Goal: Navigation & Orientation: Find specific page/section

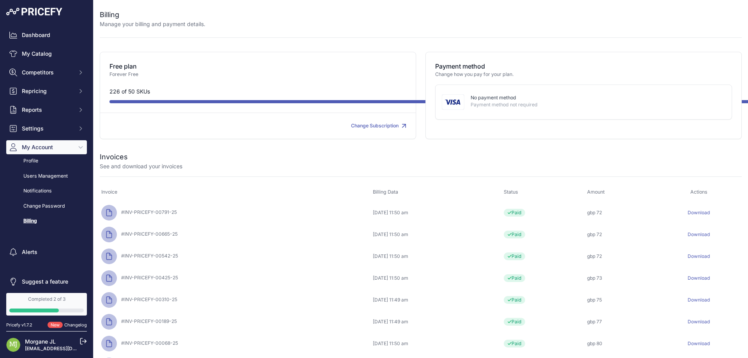
click at [710, 213] on link "Download" at bounding box center [699, 213] width 22 height 6
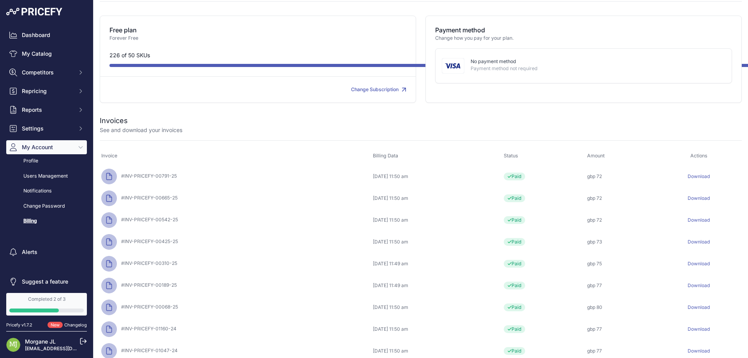
scroll to position [35, 0]
click at [513, 70] on p "Payment method not required" at bounding box center [595, 69] width 249 height 7
click at [451, 70] on img at bounding box center [453, 67] width 23 height 16
drag, startPoint x: 347, startPoint y: 91, endPoint x: 396, endPoint y: 95, distance: 48.9
click at [396, 95] on div "Free plan Forever Free 226 of 50 SKUs Change Subscription" at bounding box center [258, 60] width 316 height 87
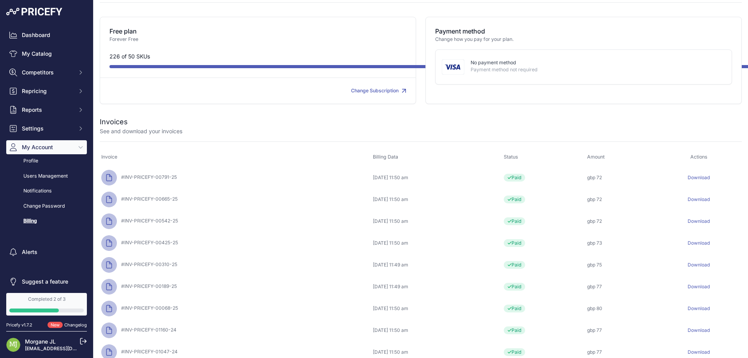
copy link "Change Subscription"
click at [370, 90] on link "Change Subscription" at bounding box center [378, 91] width 55 height 6
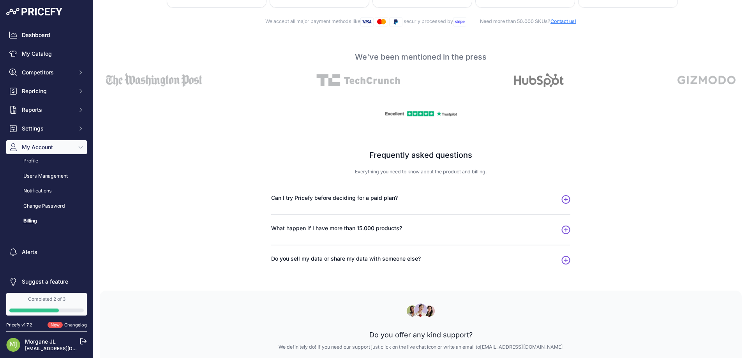
scroll to position [384, 0]
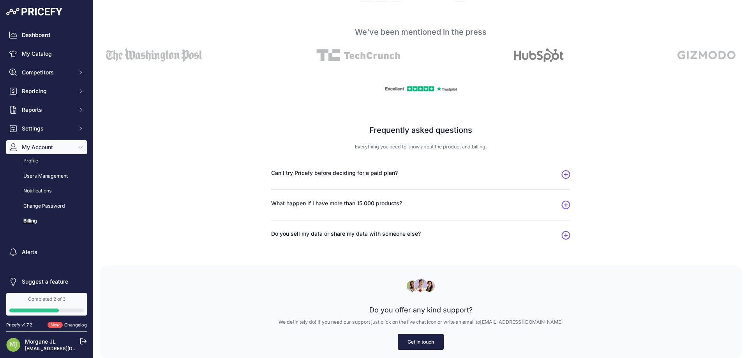
click at [428, 341] on link "Get in touch" at bounding box center [421, 342] width 46 height 16
click at [427, 345] on link "Get in touch" at bounding box center [421, 342] width 46 height 16
click at [417, 339] on link "Get in touch" at bounding box center [421, 342] width 46 height 16
click at [416, 343] on link "Get in touch" at bounding box center [421, 342] width 46 height 16
click at [423, 341] on link "Get in touch" at bounding box center [421, 342] width 46 height 16
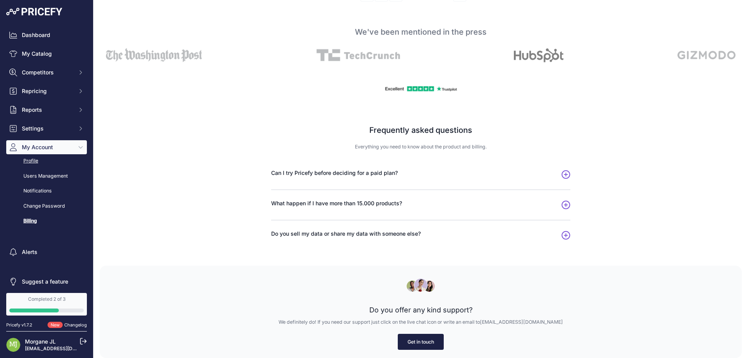
click at [37, 166] on link "Profile" at bounding box center [46, 161] width 81 height 14
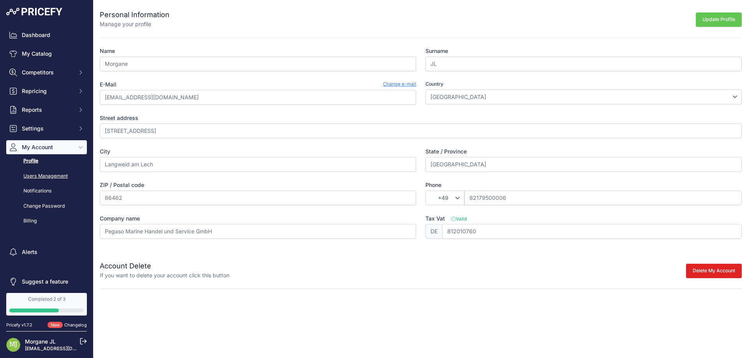
click at [39, 174] on link "Users Management" at bounding box center [46, 177] width 81 height 14
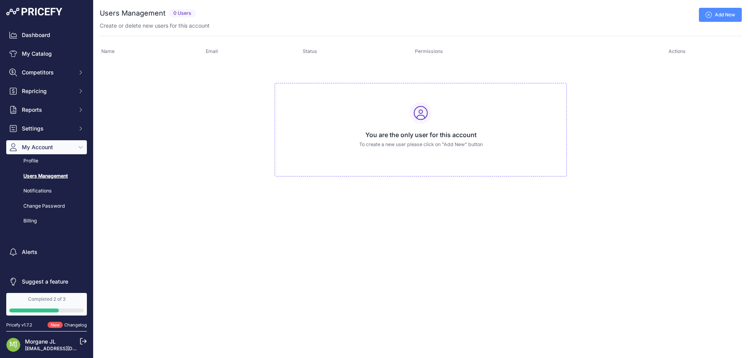
click at [41, 193] on link "Notifications" at bounding box center [46, 191] width 81 height 14
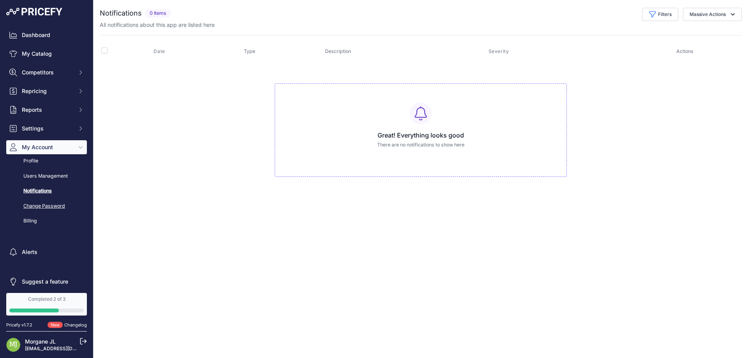
click at [48, 207] on link "Change Password" at bounding box center [46, 207] width 81 height 14
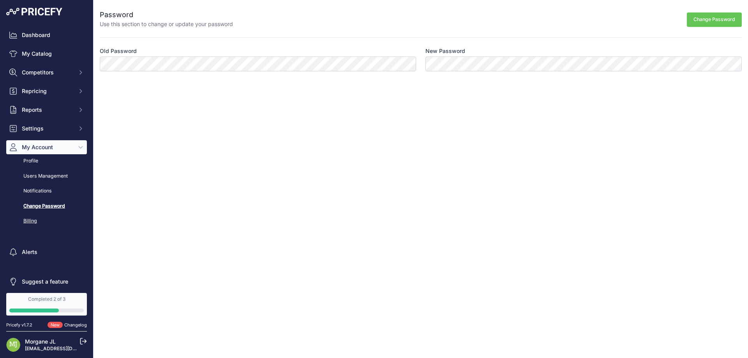
click at [30, 218] on link "Billing" at bounding box center [46, 221] width 81 height 14
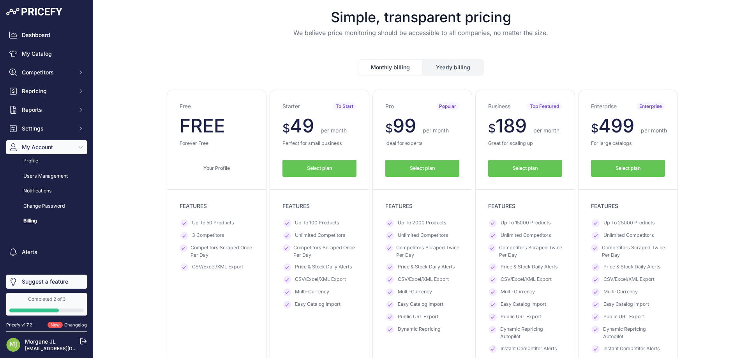
click at [40, 283] on link "Suggest a feature" at bounding box center [46, 282] width 81 height 14
click at [36, 13] on img at bounding box center [34, 12] width 56 height 8
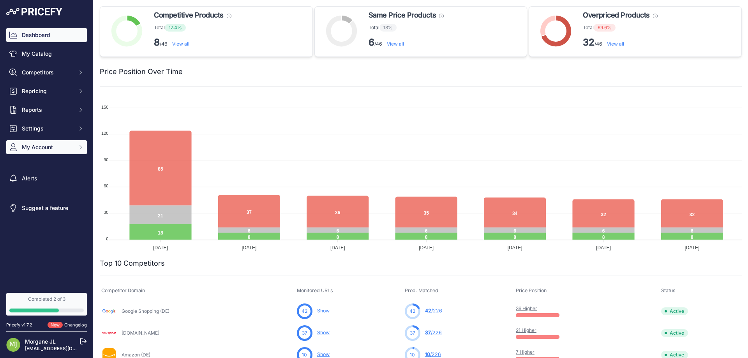
click at [37, 145] on span "My Account" at bounding box center [47, 147] width 51 height 8
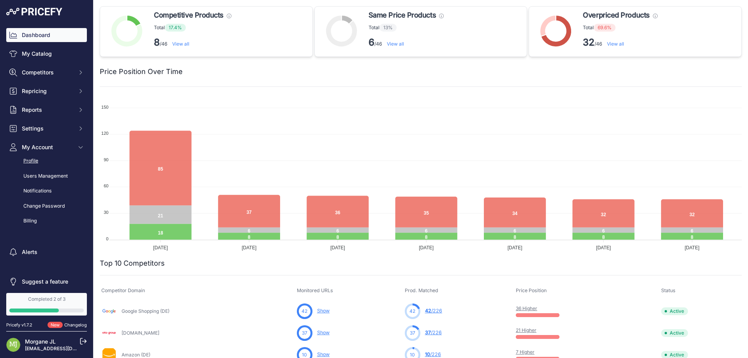
click at [43, 163] on link "Profile" at bounding box center [46, 161] width 81 height 14
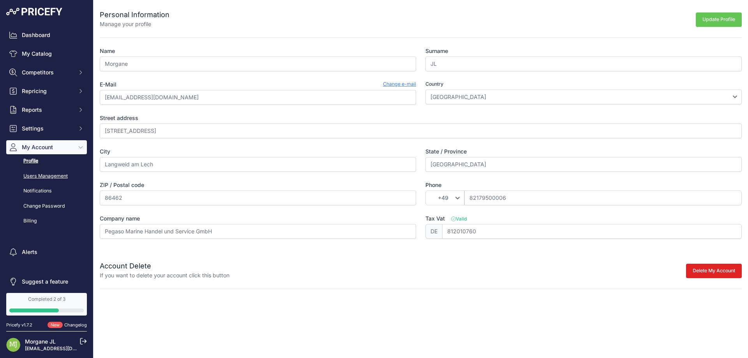
click at [35, 174] on link "Users Management" at bounding box center [46, 177] width 81 height 14
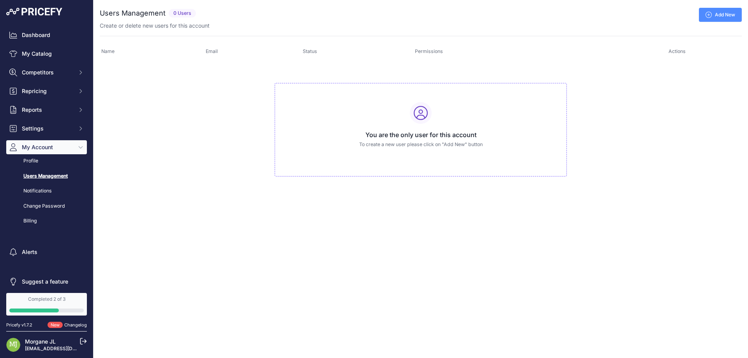
click at [34, 147] on span "My Account" at bounding box center [47, 147] width 51 height 8
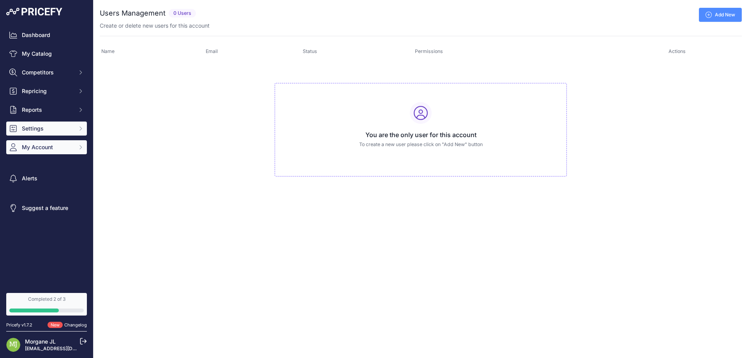
click at [33, 124] on button "Settings" at bounding box center [46, 129] width 81 height 14
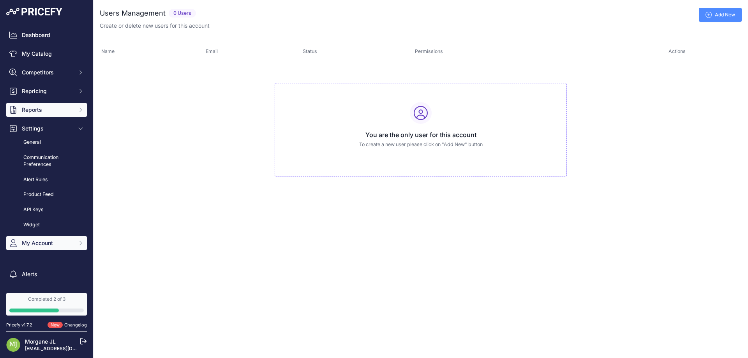
click at [37, 107] on span "Reports" at bounding box center [47, 110] width 51 height 8
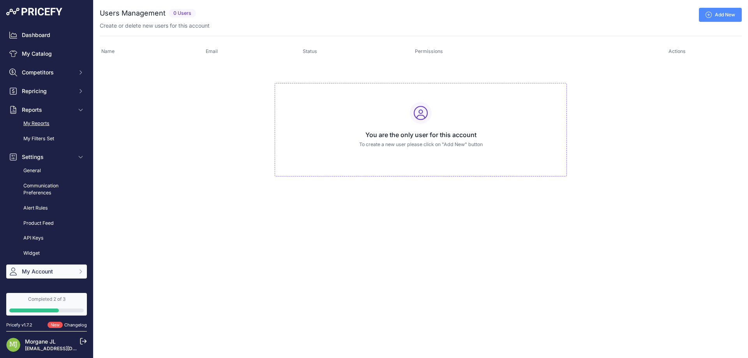
click at [34, 121] on link "My Reports" at bounding box center [46, 124] width 81 height 14
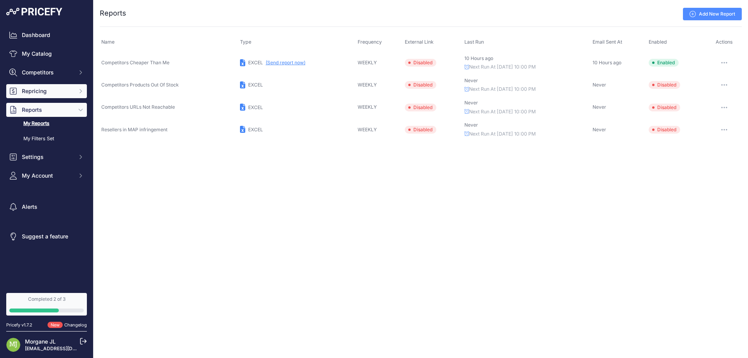
click at [37, 88] on span "Repricing" at bounding box center [47, 91] width 51 height 8
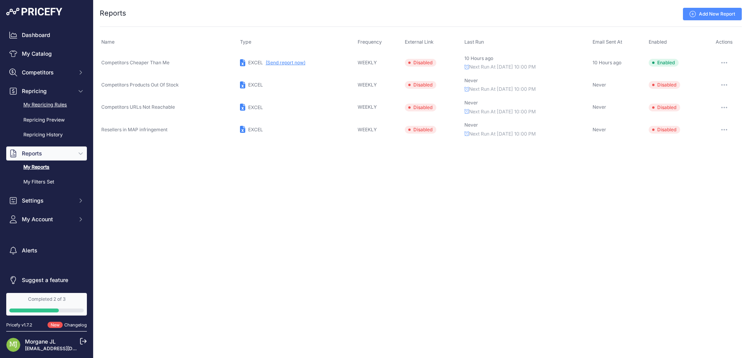
click at [34, 103] on link "My Repricing Rules" at bounding box center [46, 105] width 81 height 14
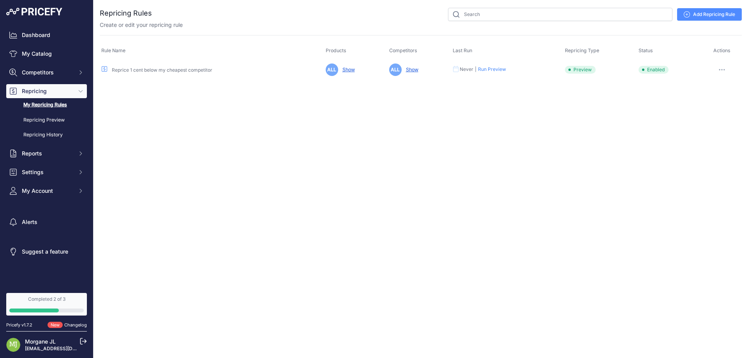
click at [37, 72] on span "Competitors" at bounding box center [47, 73] width 51 height 8
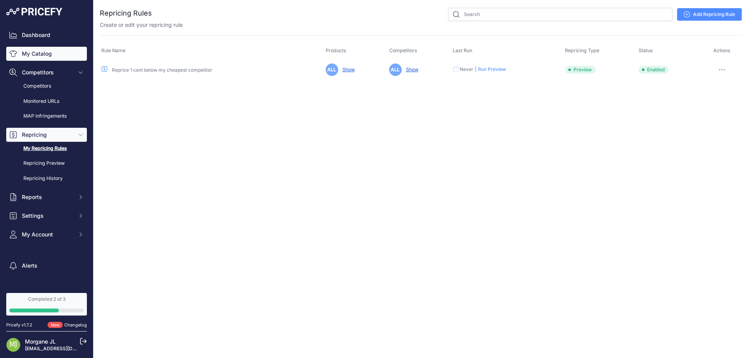
click at [41, 54] on link "My Catalog" at bounding box center [46, 54] width 81 height 14
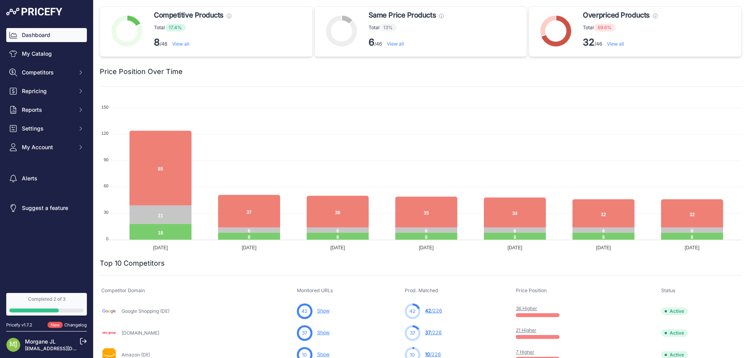
click at [41, 340] on link "Morgane JL" at bounding box center [40, 341] width 31 height 7
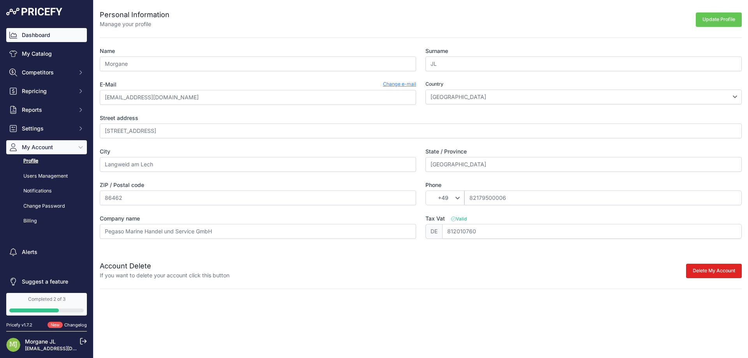
click at [52, 35] on link "Dashboard" at bounding box center [46, 35] width 81 height 14
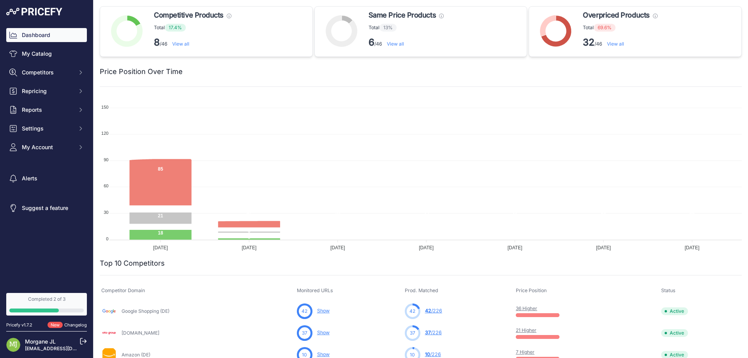
click at [13, 10] on img at bounding box center [34, 12] width 56 height 8
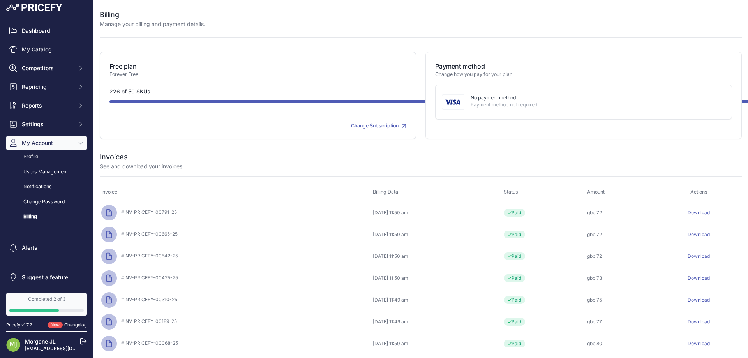
scroll to position [5, 0]
click at [36, 277] on link "Suggest a feature" at bounding box center [46, 277] width 81 height 14
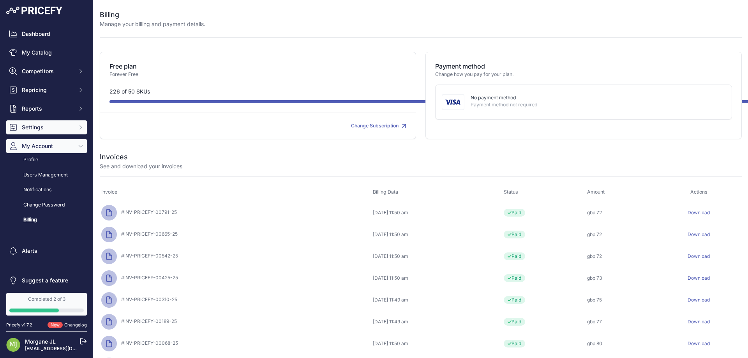
scroll to position [0, 0]
